Goal: Task Accomplishment & Management: Complete application form

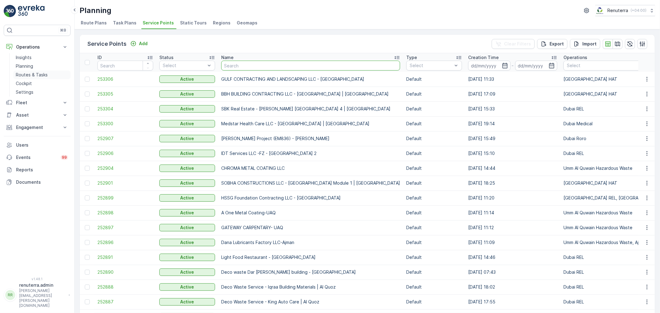
click at [24, 73] on p "Routes & Tasks" at bounding box center [32, 75] width 32 height 6
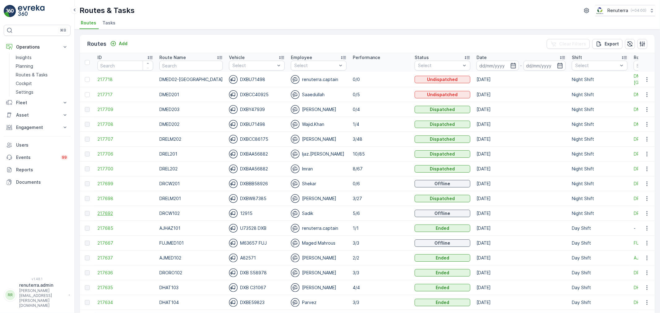
click at [111, 215] on span "217692" at bounding box center [125, 213] width 56 height 6
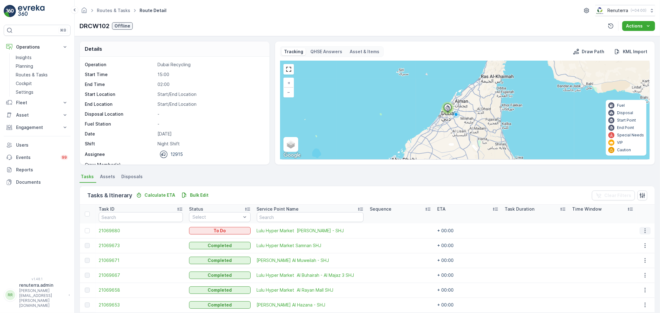
click at [644, 233] on icon "button" at bounding box center [645, 231] width 6 height 6
click at [632, 277] on div "Delete" at bounding box center [636, 277] width 47 height 9
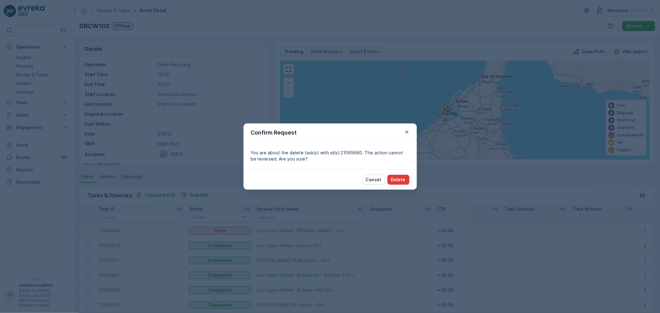
click at [395, 180] on p "Delete" at bounding box center [398, 180] width 15 height 6
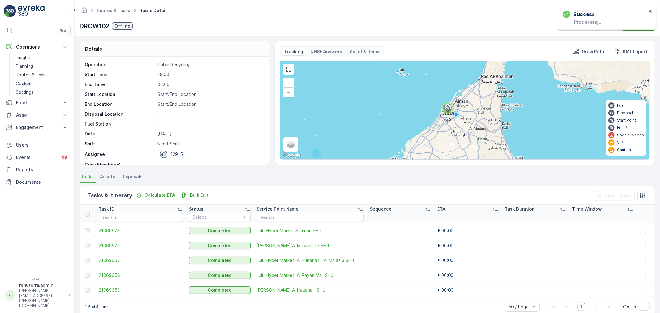
click at [117, 277] on span "21069658" at bounding box center [141, 275] width 84 height 6
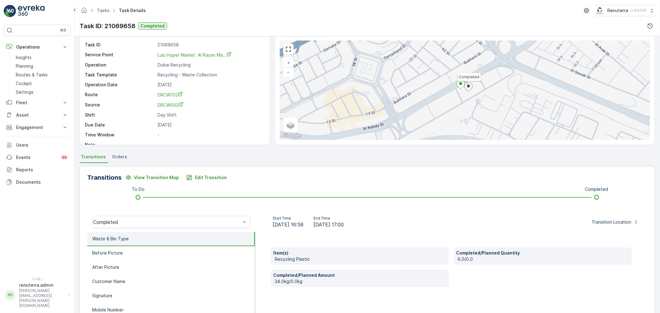
scroll to position [34, 0]
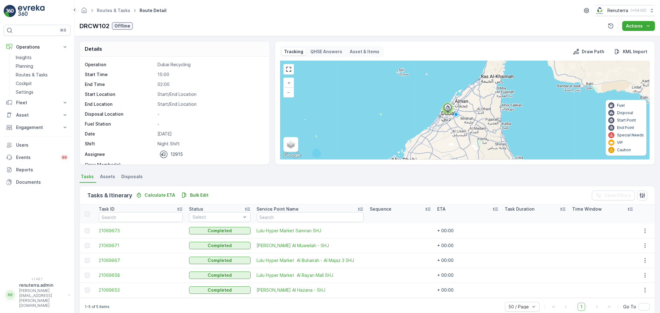
click at [98, 258] on td "21069667" at bounding box center [141, 260] width 90 height 15
click at [105, 259] on span "21069667" at bounding box center [141, 260] width 84 height 6
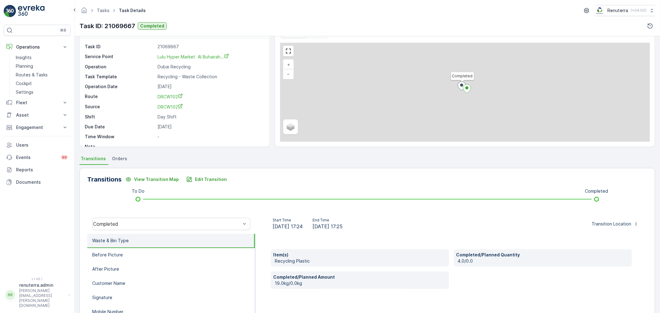
scroll to position [34, 0]
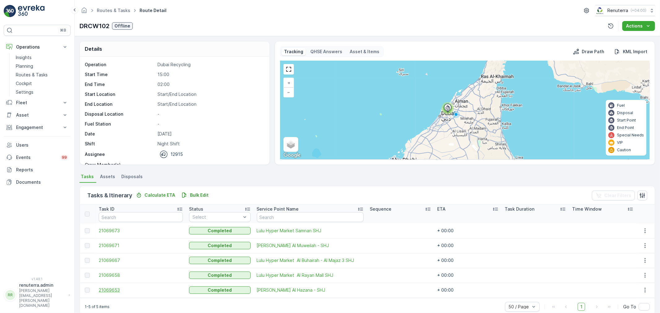
click at [106, 291] on span "21069653" at bounding box center [141, 290] width 84 height 6
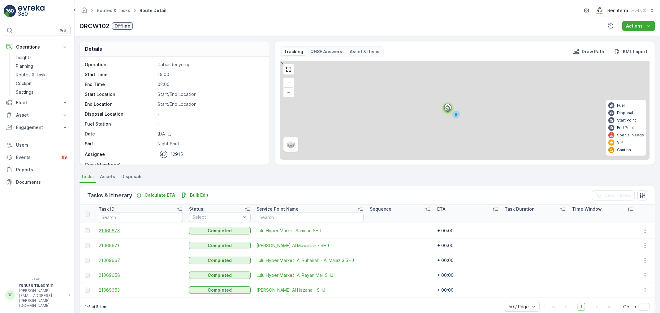
scroll to position [11, 0]
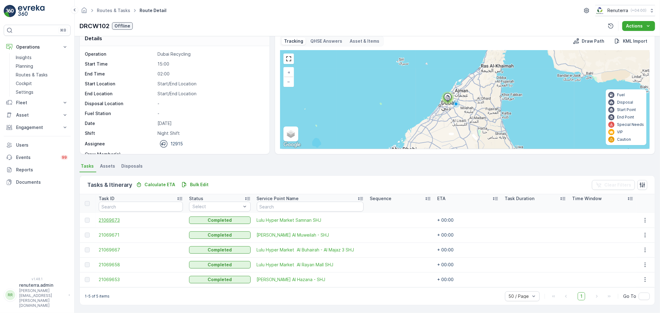
click at [118, 221] on span "21069673" at bounding box center [141, 220] width 84 height 6
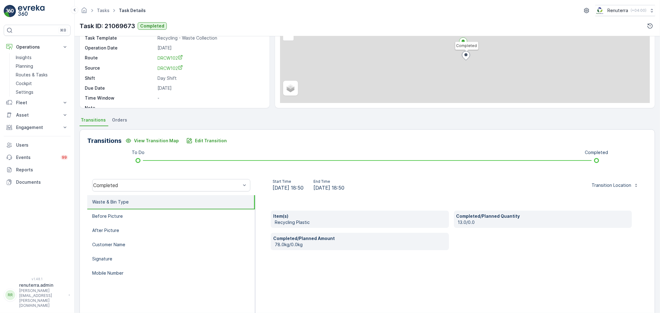
scroll to position [69, 0]
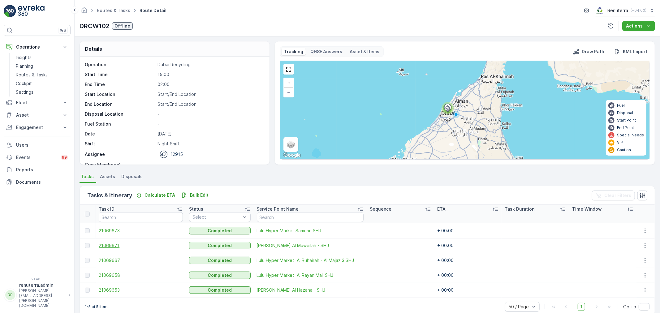
drag, startPoint x: 15, startPoint y: 1, endPoint x: 109, endPoint y: 242, distance: 258.5
click at [109, 243] on span "21069671" at bounding box center [141, 246] width 84 height 6
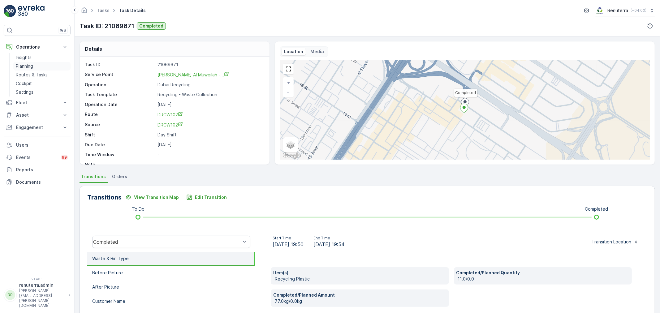
click at [28, 63] on p "Planning" at bounding box center [24, 66] width 17 height 6
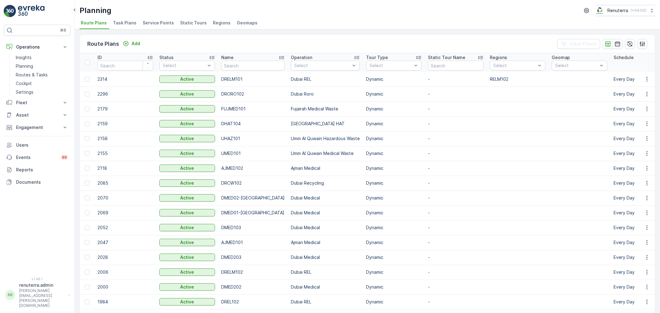
click at [145, 21] on span "Service Points" at bounding box center [158, 23] width 31 height 6
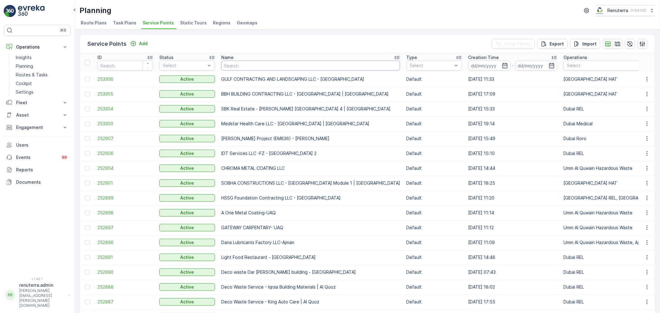
click at [239, 64] on input "text" at bounding box center [310, 66] width 179 height 10
type input "BETTER"
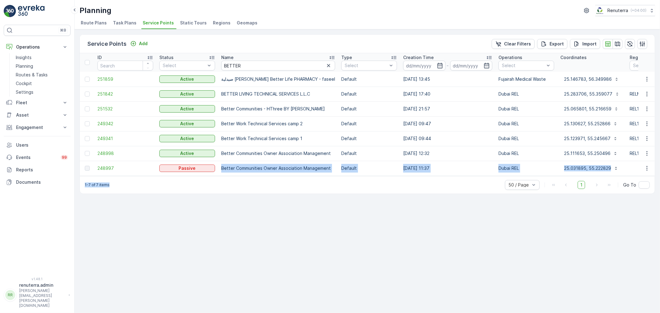
drag, startPoint x: 189, startPoint y: 175, endPoint x: 225, endPoint y: 184, distance: 36.3
click at [234, 183] on div "Service Points Add Clear Filters Export Import ID Status Select Name BETTER Typ…" at bounding box center [366, 114] width 575 height 160
click at [231, 178] on div "1-7 of 7 items 50 / Page 1 Go To" at bounding box center [367, 185] width 575 height 18
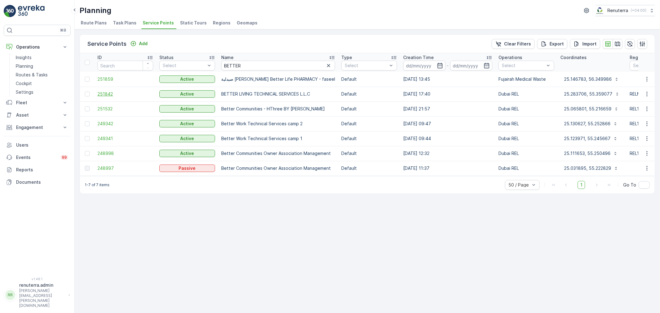
click at [109, 94] on span "251842" at bounding box center [125, 94] width 56 height 6
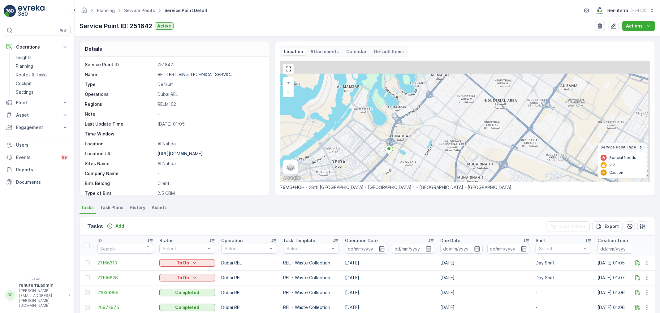
drag, startPoint x: 426, startPoint y: 130, endPoint x: 386, endPoint y: 160, distance: 50.2
click at [386, 160] on div "+ − Satellite Roadmap Terrain Hybrid Leaflet Keyboard shortcuts Map Data Map da…" at bounding box center [465, 121] width 370 height 121
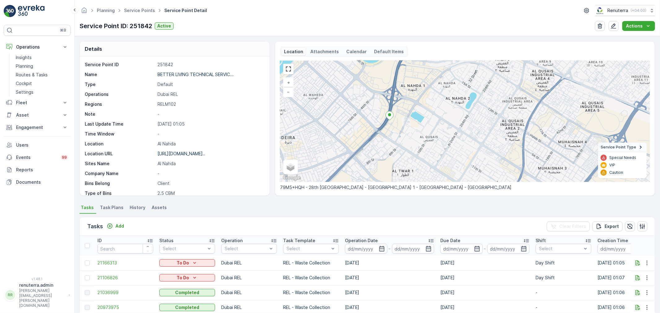
drag, startPoint x: 396, startPoint y: 154, endPoint x: 402, endPoint y: 112, distance: 41.9
click at [402, 112] on div "+ − Satellite Roadmap Terrain Hybrid Leaflet Keyboard shortcuts Map Data Map da…" at bounding box center [465, 121] width 370 height 121
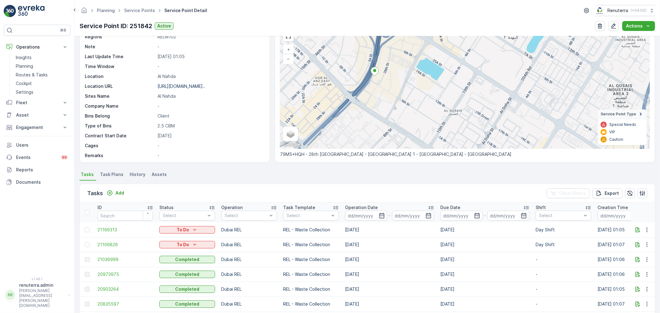
scroll to position [34, 0]
click at [107, 259] on span "21036999" at bounding box center [125, 258] width 56 height 6
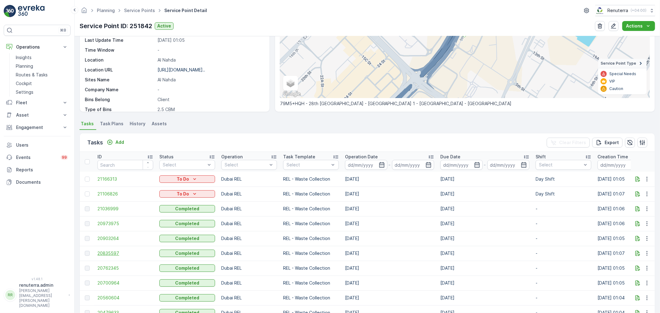
scroll to position [103, 0]
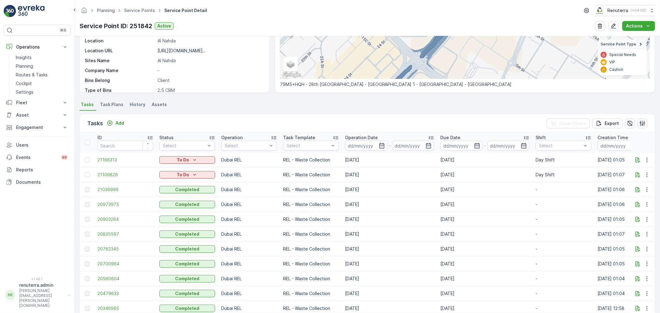
click at [118, 208] on td "20973975" at bounding box center [125, 204] width 62 height 15
click at [118, 204] on span "20973975" at bounding box center [125, 204] width 56 height 6
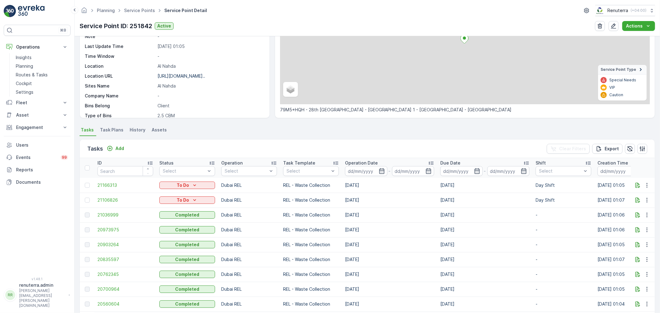
scroll to position [103, 0]
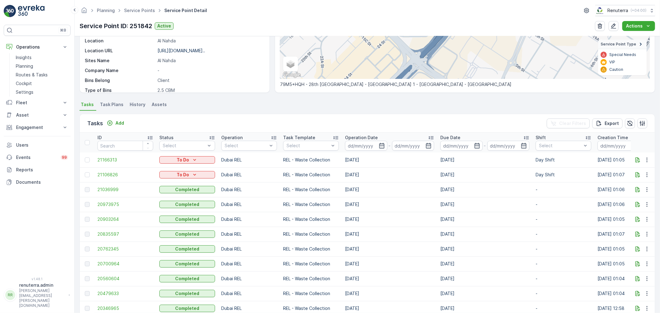
click at [118, 223] on td "20903264" at bounding box center [125, 219] width 62 height 15
click at [113, 219] on span "20903264" at bounding box center [125, 219] width 56 height 6
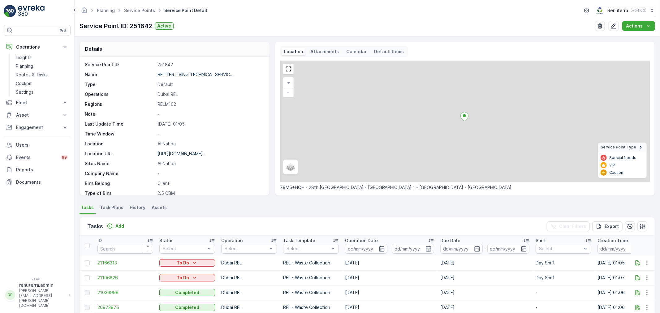
scroll to position [69, 0]
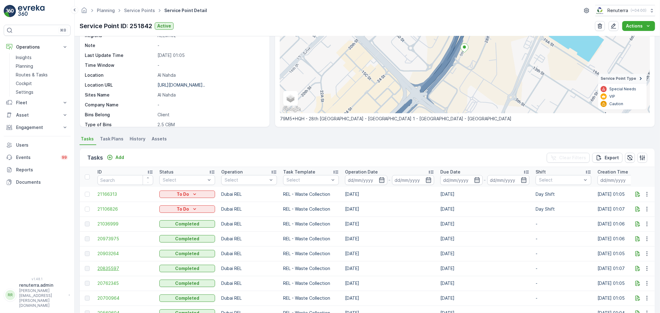
click at [113, 265] on span "20835597" at bounding box center [125, 268] width 56 height 6
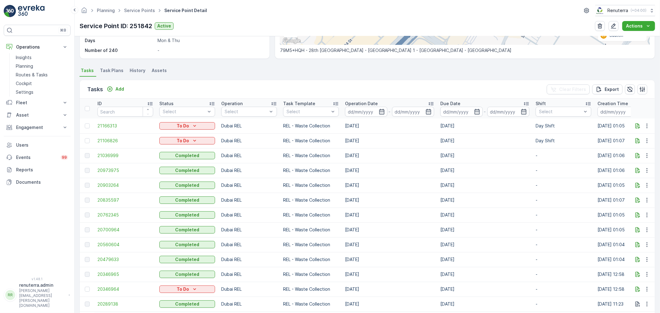
scroll to position [137, 0]
click at [116, 212] on span "20762345" at bounding box center [125, 215] width 56 height 6
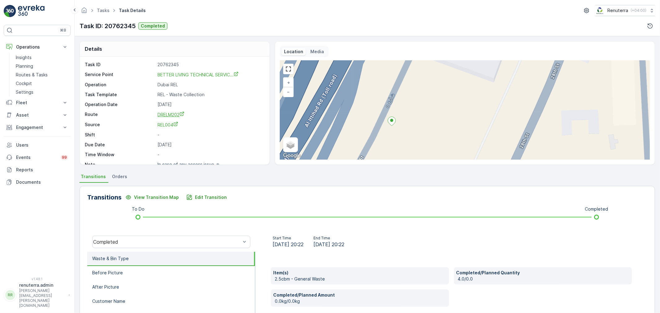
click at [174, 114] on span "DRELM202" at bounding box center [170, 114] width 27 height 5
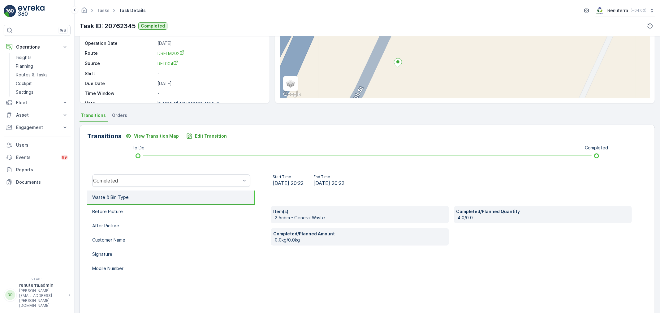
scroll to position [69, 0]
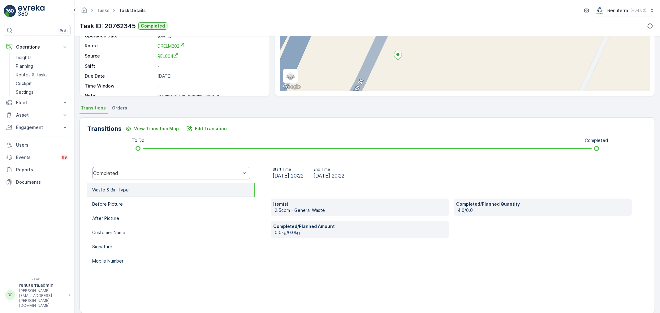
click at [166, 176] on div "Completed" at bounding box center [171, 173] width 158 height 12
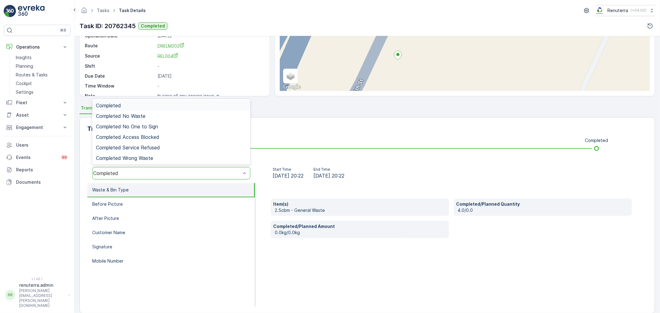
click at [320, 273] on div "Item(s) 2.5cbm - General Waste Completed/Planned Quantity 4.0/0.0 Completed/Pla…" at bounding box center [451, 245] width 392 height 124
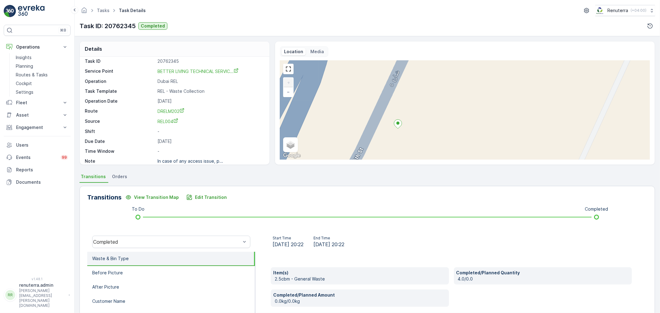
scroll to position [0, 0]
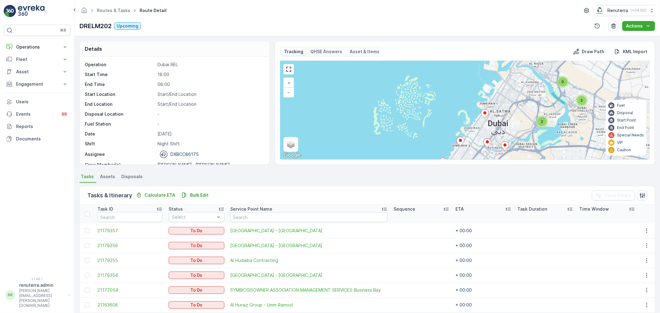
drag, startPoint x: 37, startPoint y: 49, endPoint x: 35, endPoint y: 60, distance: 11.4
click at [36, 50] on p "Operations" at bounding box center [37, 47] width 42 height 6
click at [33, 73] on p "Routes & Tasks" at bounding box center [32, 75] width 32 height 6
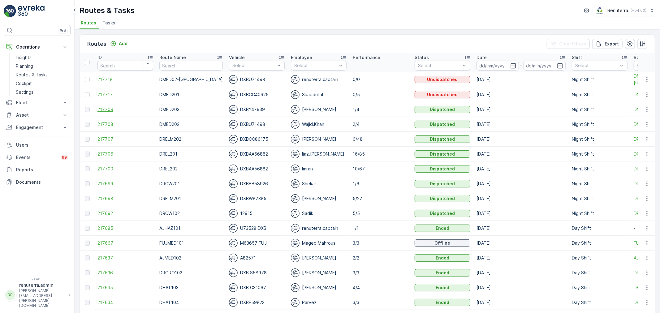
click at [110, 111] on span "217709" at bounding box center [125, 109] width 56 height 6
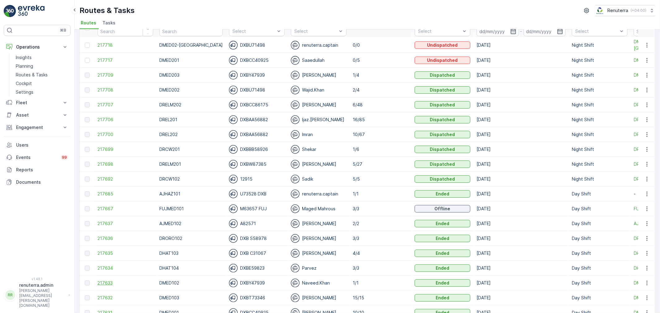
click at [106, 280] on span "217633" at bounding box center [125, 283] width 56 height 6
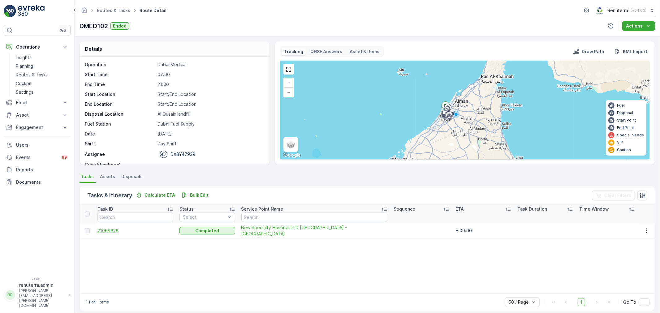
click at [115, 232] on span "21069626" at bounding box center [135, 231] width 76 height 6
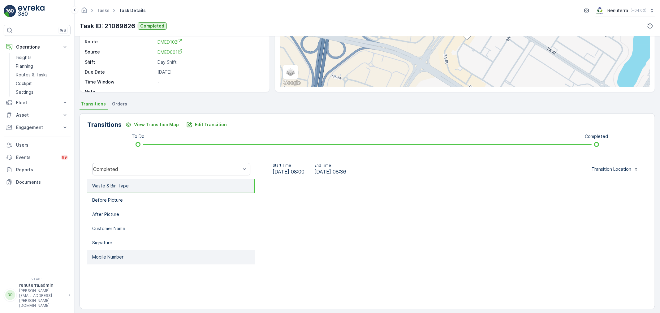
scroll to position [76, 0]
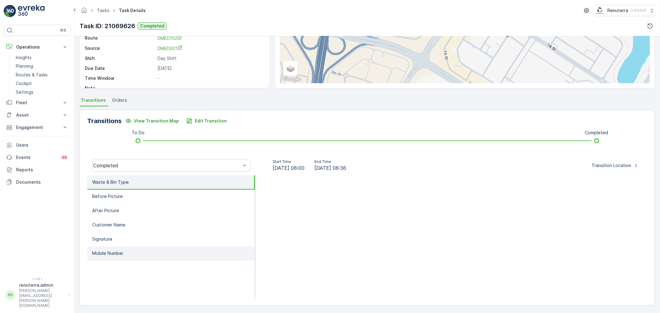
click at [149, 254] on li "Mobile Number" at bounding box center [171, 254] width 168 height 14
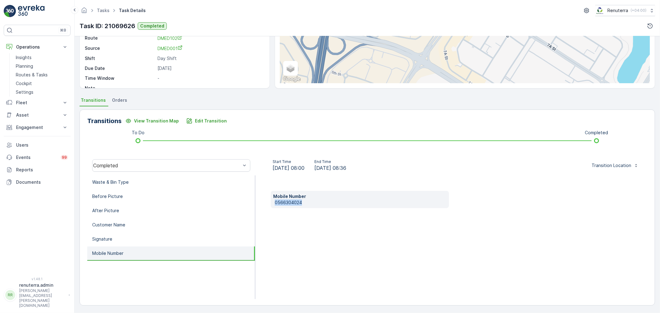
drag, startPoint x: 313, startPoint y: 198, endPoint x: 298, endPoint y: 200, distance: 14.7
click at [311, 203] on div "Mobile Number 0566304024" at bounding box center [360, 199] width 178 height 17
copy div "0566304024"
click at [205, 122] on p "Edit Transition" at bounding box center [211, 121] width 32 height 6
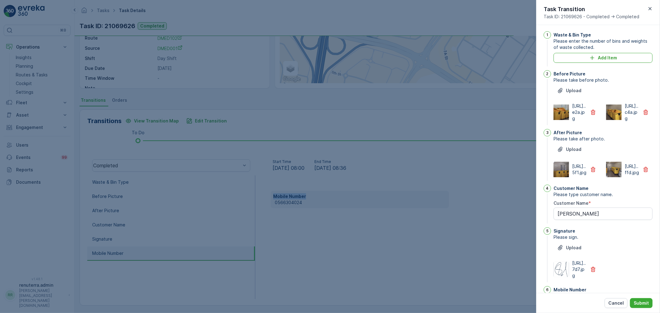
scroll to position [0, 0]
click at [598, 63] on button "Add Item" at bounding box center [602, 59] width 99 height 10
type Name "jatinder"
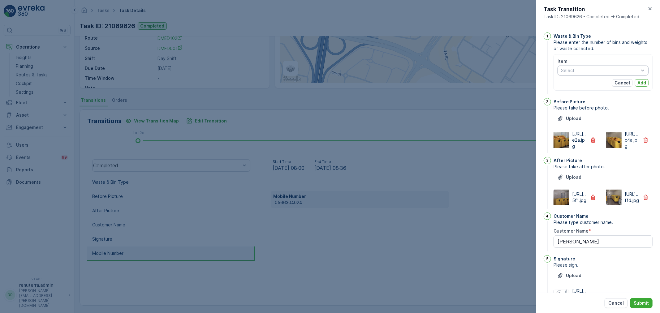
click at [567, 69] on div at bounding box center [599, 70] width 79 height 5
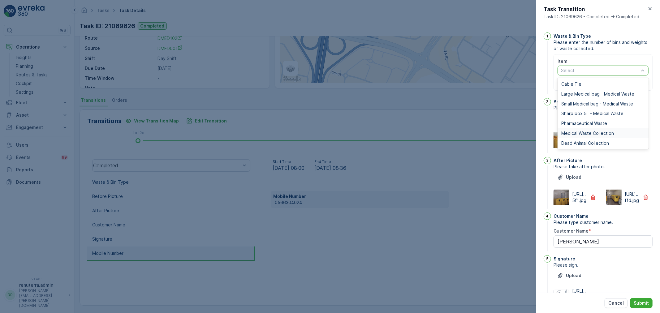
click at [579, 135] on span "Medical Waste Collection" at bounding box center [587, 133] width 53 height 5
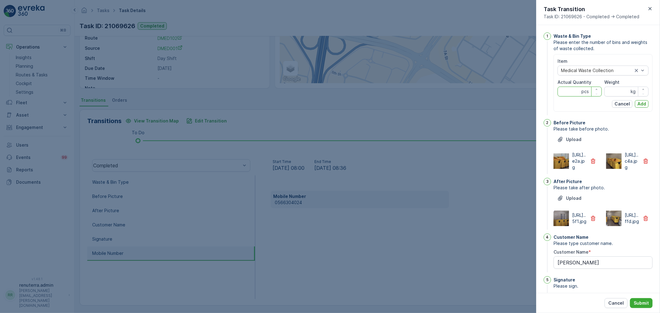
click at [574, 90] on Quantity "Actual Quantity" at bounding box center [579, 92] width 44 height 10
type Quantity "110"
click at [618, 94] on input "Weight" at bounding box center [626, 92] width 44 height 10
type input "502.3"
click at [644, 106] on p "Add" at bounding box center [641, 104] width 9 height 6
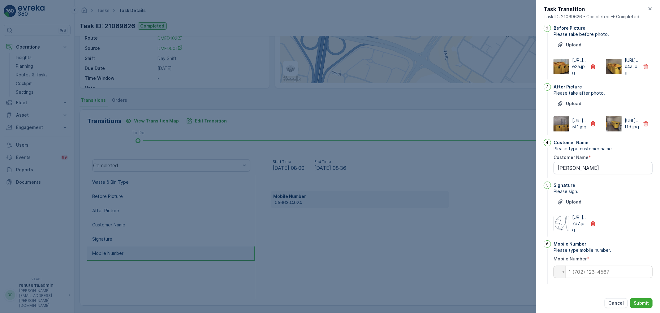
scroll to position [121, 0]
click at [597, 277] on input "tel" at bounding box center [602, 272] width 99 height 12
paste input "0566304024"
type Name "jatinder"
type input "0566304024"
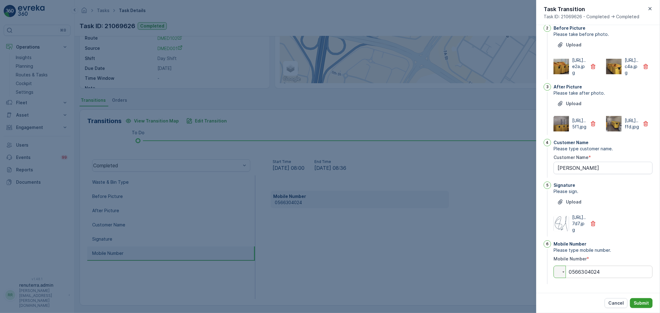
click at [644, 303] on p "Submit" at bounding box center [640, 303] width 15 height 6
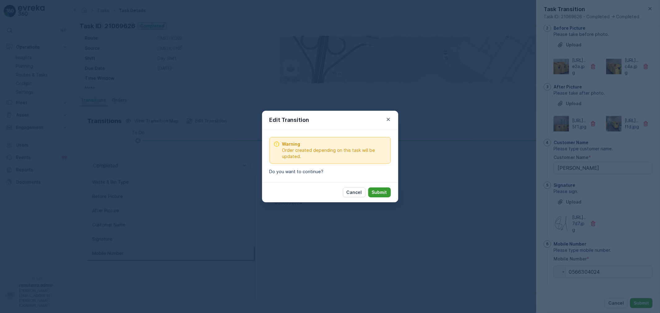
click at [386, 192] on p "Submit" at bounding box center [379, 192] width 15 height 6
type Name "jatinder"
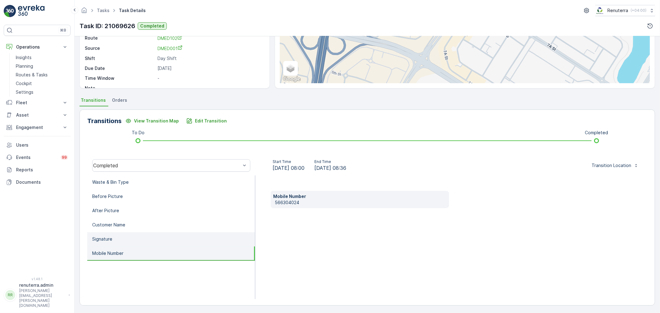
click at [150, 238] on li "Signature" at bounding box center [171, 239] width 168 height 14
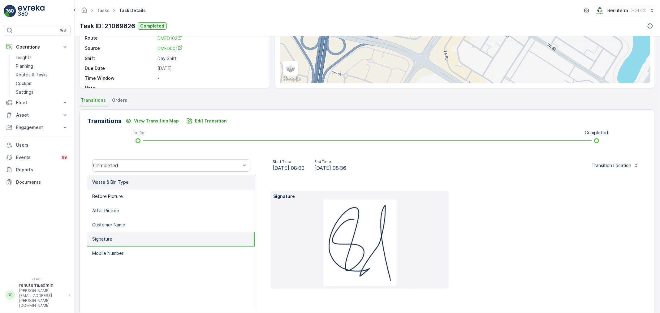
click at [152, 181] on li "Waste & Bin Type" at bounding box center [171, 182] width 168 height 14
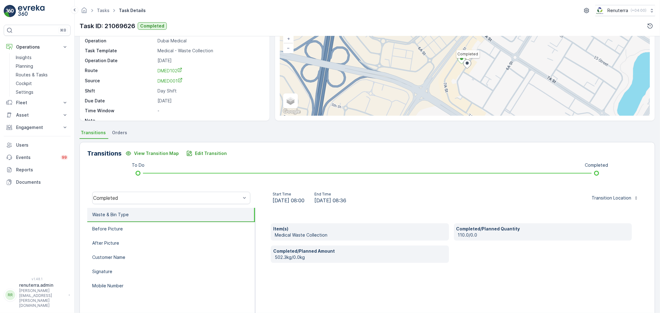
scroll to position [0, 0]
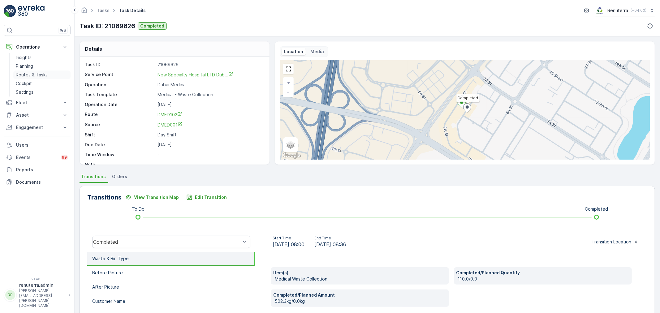
click at [27, 75] on p "Routes & Tasks" at bounding box center [32, 75] width 32 height 6
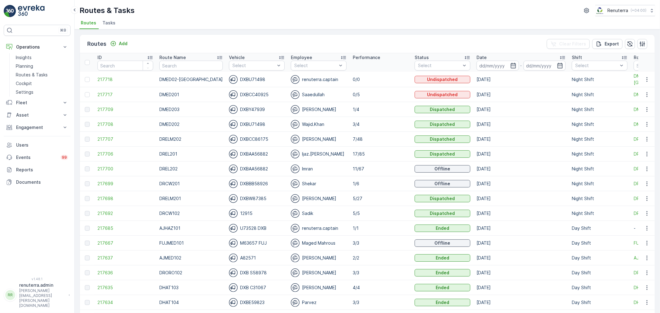
click at [96, 197] on td "217698" at bounding box center [125, 198] width 62 height 15
click at [107, 197] on span "217698" at bounding box center [125, 198] width 56 height 6
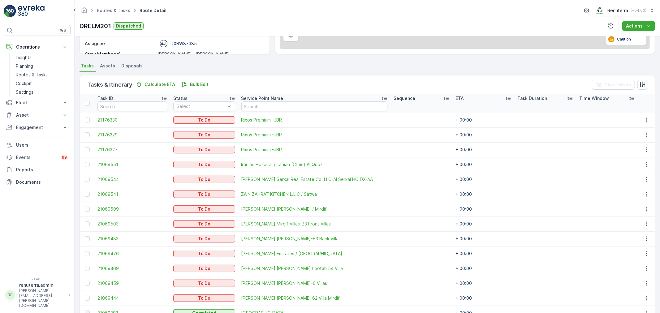
scroll to position [137, 0]
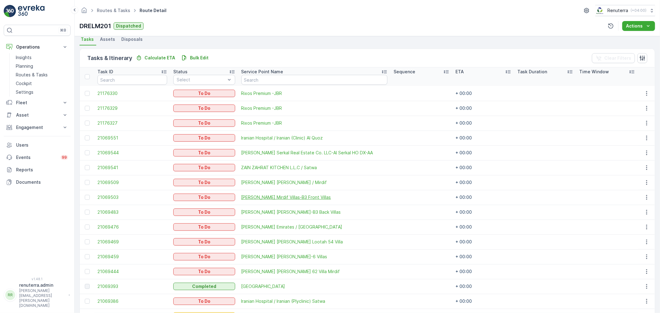
click at [251, 197] on span "Abdulla Al Falasi Mirdif Villas-B3 Front Villas" at bounding box center [314, 197] width 146 height 6
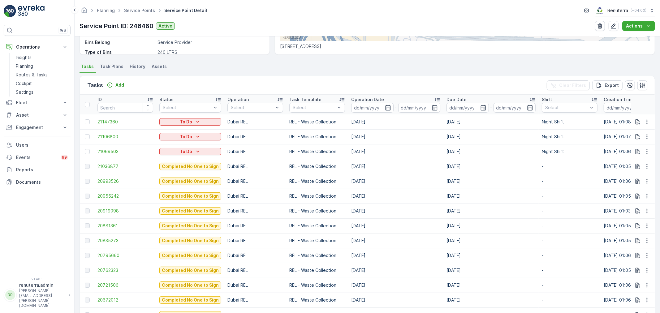
scroll to position [137, 0]
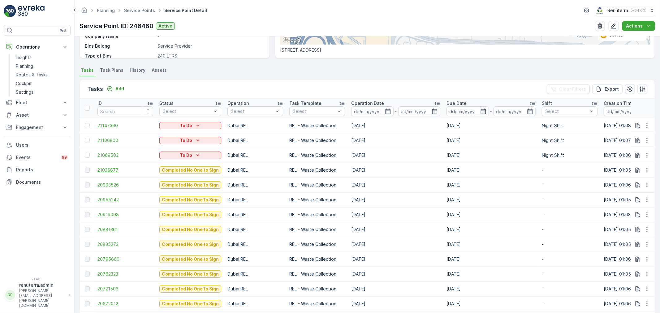
click at [116, 170] on span "21036877" at bounding box center [125, 170] width 56 height 6
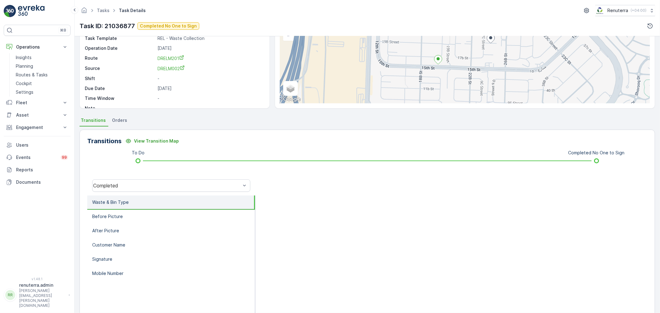
scroll to position [69, 0]
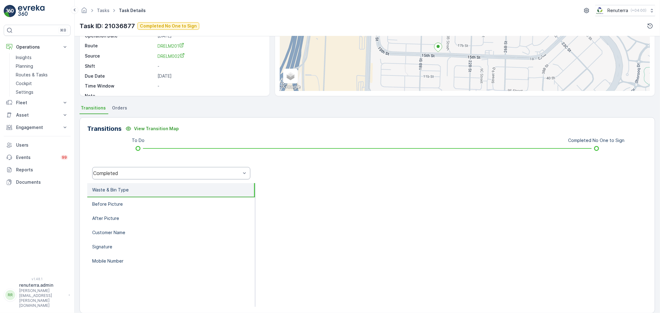
click at [159, 167] on div "Completed" at bounding box center [171, 173] width 158 height 12
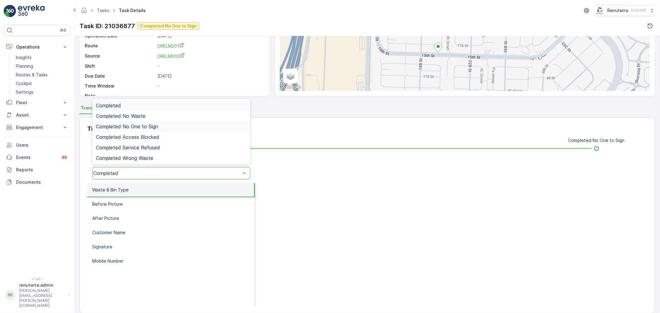
click at [149, 127] on span "Completed No One to Sign" at bounding box center [127, 127] width 62 height 6
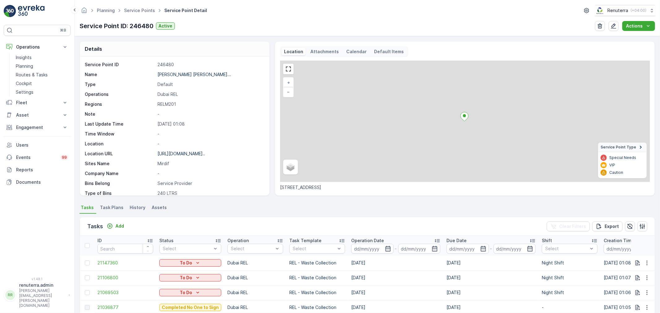
scroll to position [69, 0]
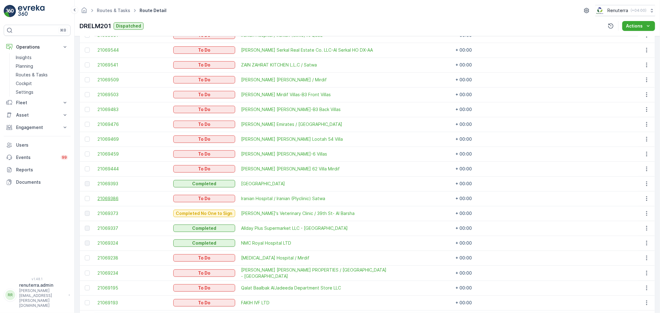
scroll to position [240, 0]
click at [101, 225] on span "21069337" at bounding box center [132, 228] width 70 height 6
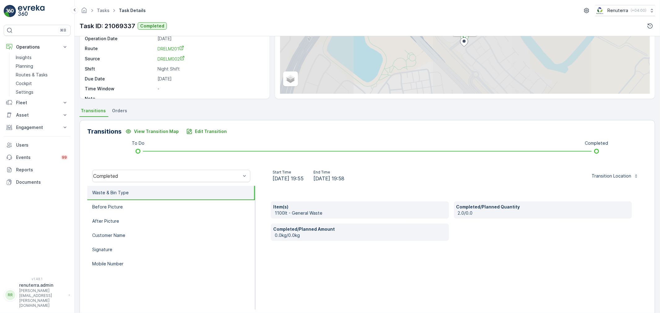
scroll to position [69, 0]
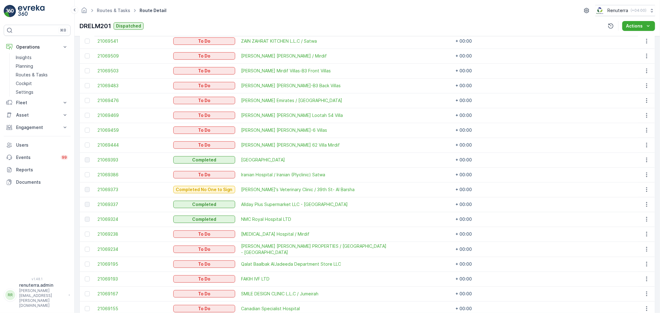
scroll to position [275, 0]
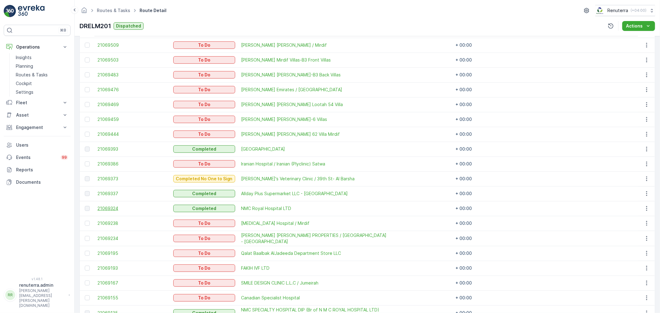
click at [107, 209] on span "21069324" at bounding box center [132, 208] width 70 height 6
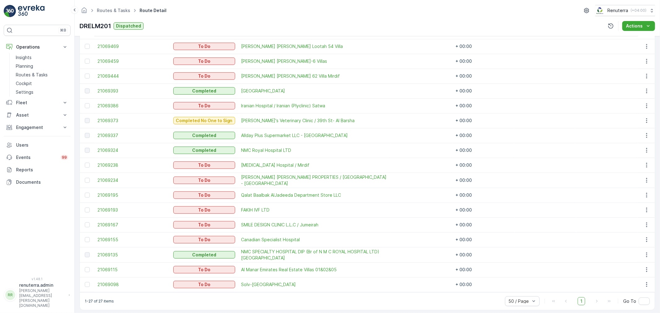
scroll to position [337, 0]
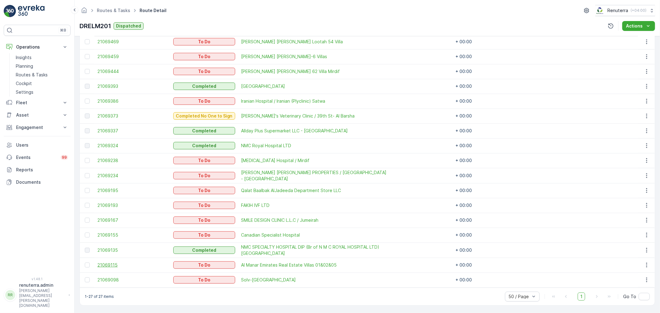
click at [106, 265] on span "21069115" at bounding box center [132, 265] width 70 height 6
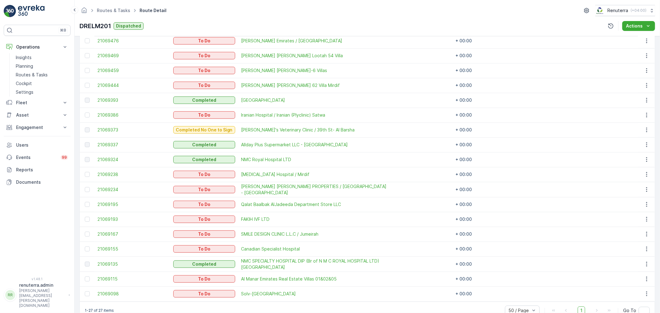
scroll to position [337, 0]
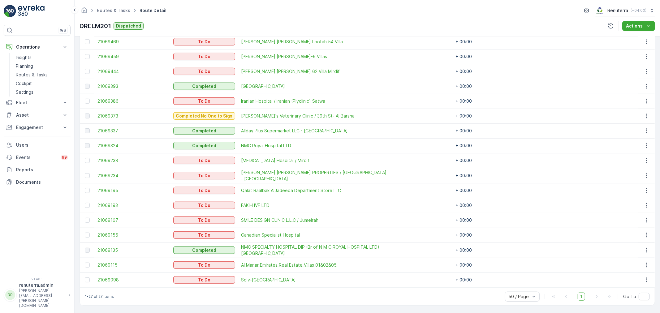
click at [268, 265] on span "Al Manar Emirates Real Estate Villas 01&02&05" at bounding box center [314, 265] width 146 height 6
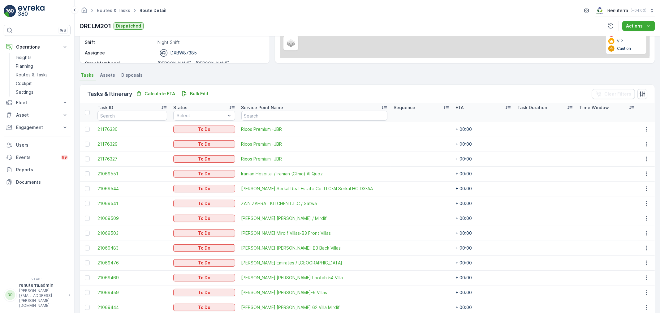
scroll to position [103, 0]
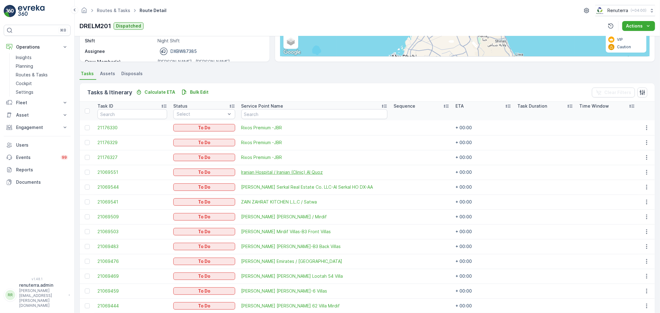
click at [274, 172] on span "Iranian Hospital / Iranian (Clinic) Al Quoz" at bounding box center [314, 172] width 146 height 6
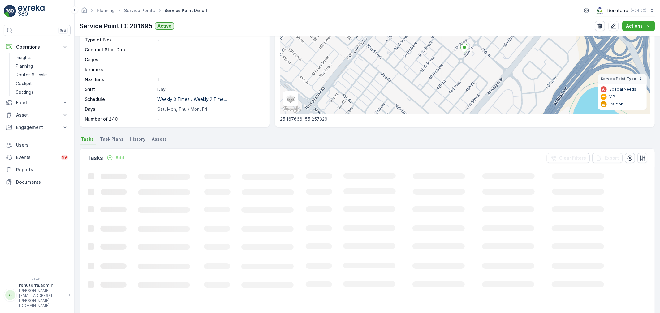
scroll to position [69, 0]
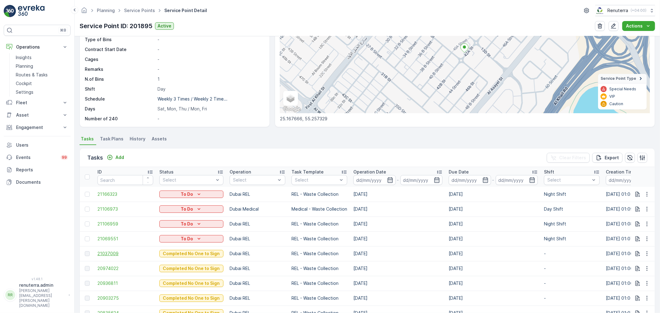
click at [114, 255] on span "21037009" at bounding box center [125, 254] width 56 height 6
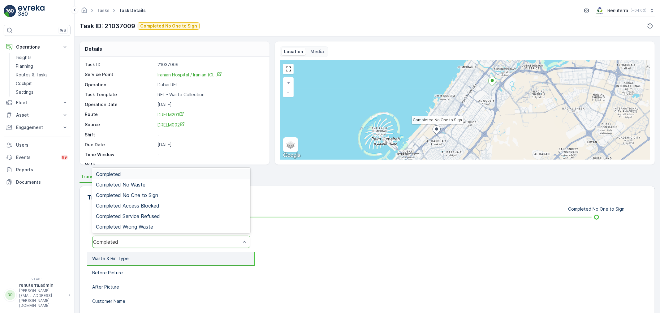
click at [160, 245] on div "Completed" at bounding box center [171, 242] width 158 height 12
click at [169, 195] on div "Completed No One to Sign" at bounding box center [171, 195] width 151 height 6
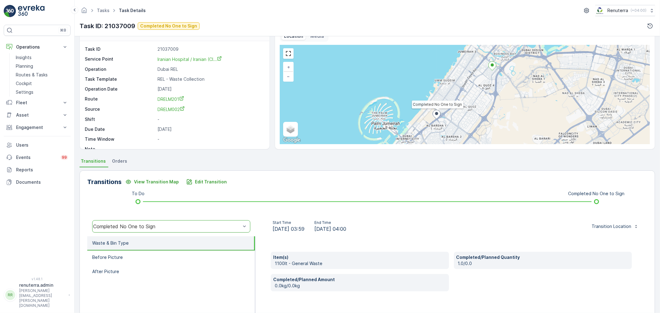
scroll to position [69, 0]
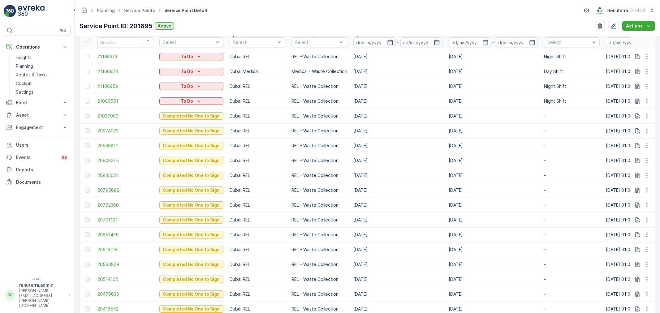
scroll to position [206, 0]
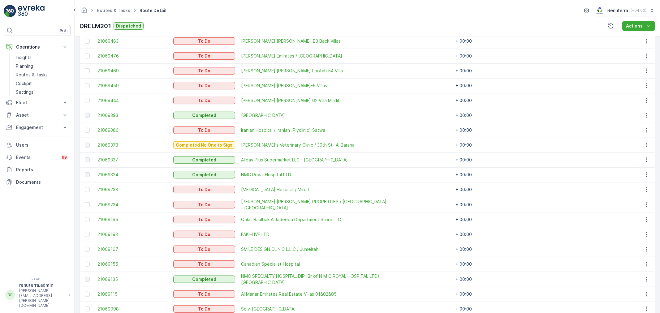
scroll to position [309, 0]
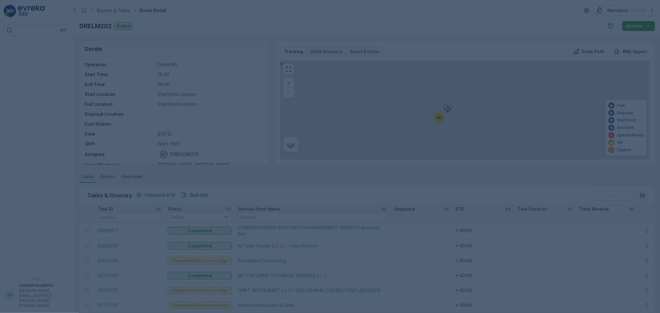
click at [246, 61] on div "Operation Dubai REL Start Time 18:00 End Time 08:00 Start Location Start/End Lo…" at bounding box center [175, 111] width 190 height 108
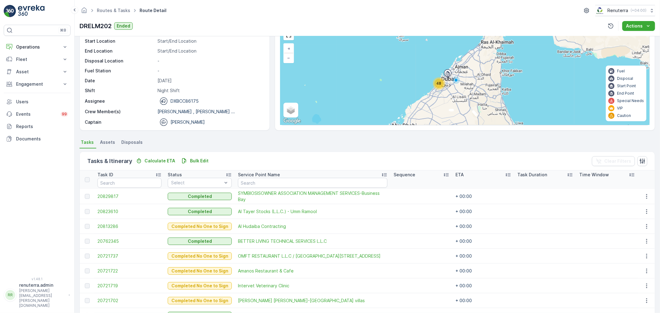
scroll to position [19, 0]
